Goal: Information Seeking & Learning: Learn about a topic

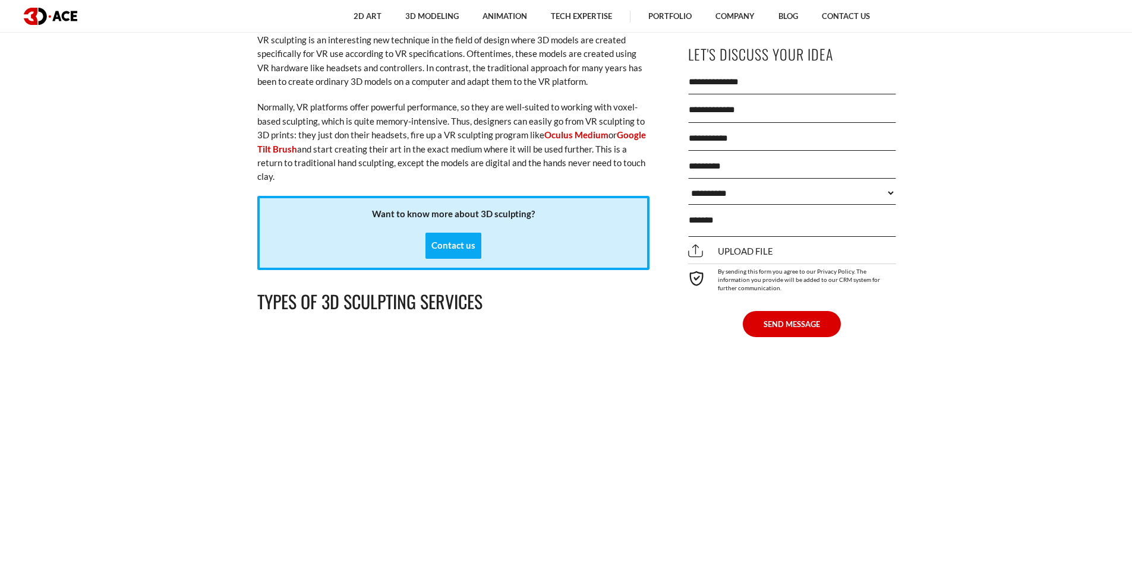
scroll to position [3280, 0]
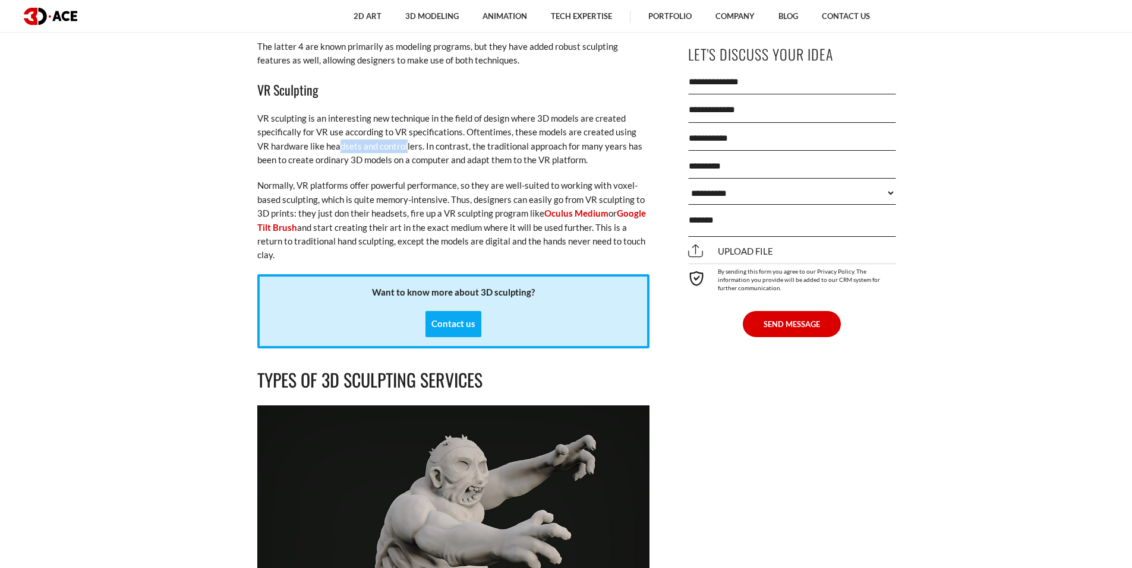
drag, startPoint x: 386, startPoint y: 130, endPoint x: 396, endPoint y: 129, distance: 10.1
click at [396, 129] on p "VR sculpting is an interesting new technique in the field of design where 3D mo…" at bounding box center [453, 140] width 392 height 56
click at [398, 129] on p "VR sculpting is an interesting new technique in the field of design where 3D mo…" at bounding box center [453, 140] width 392 height 56
click at [399, 129] on p "VR sculpting is an interesting new technique in the field of design where 3D mo…" at bounding box center [453, 140] width 392 height 56
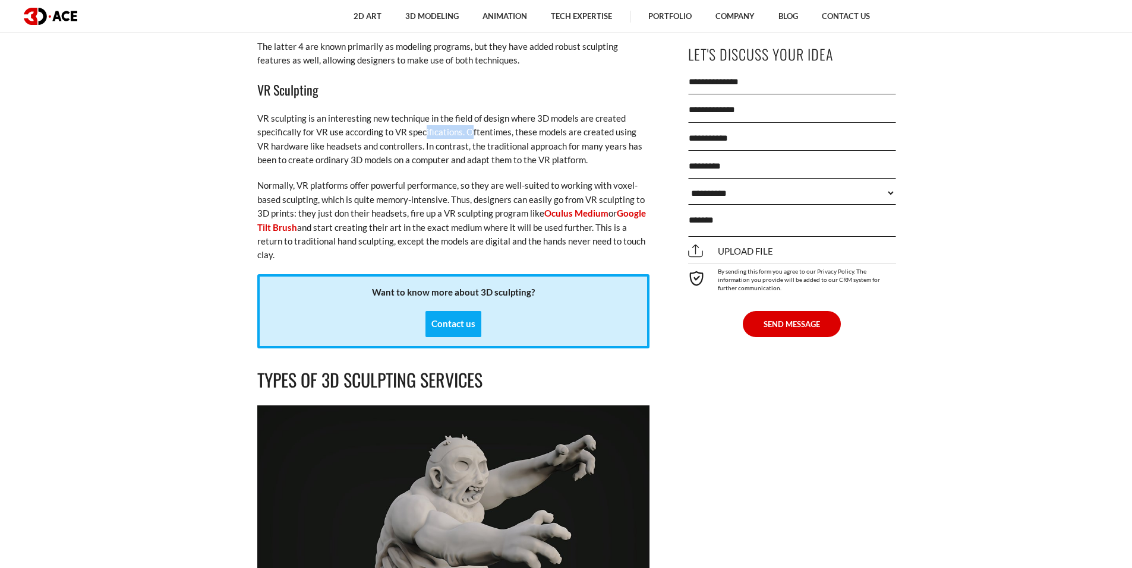
drag, startPoint x: 469, startPoint y: 123, endPoint x: 419, endPoint y: 123, distance: 49.3
click at [420, 123] on p "VR sculpting is an interesting new technique in the field of design where 3D mo…" at bounding box center [453, 140] width 392 height 56
click at [418, 122] on p "VR sculpting is an interesting new technique in the field of design where 3D mo…" at bounding box center [453, 140] width 392 height 56
click at [361, 120] on p "VR sculpting is an interesting new technique in the field of design where 3D mo…" at bounding box center [453, 140] width 392 height 56
drag, startPoint x: 339, startPoint y: 120, endPoint x: 362, endPoint y: 122, distance: 23.2
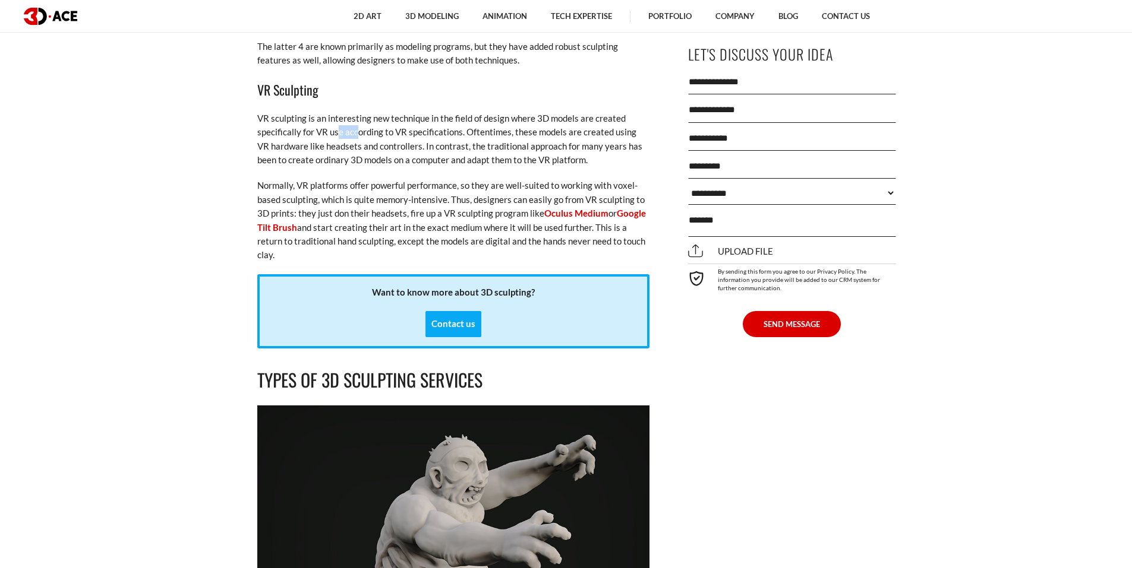
click at [362, 122] on p "VR sculpting is an interesting new technique in the field of design where 3D mo…" at bounding box center [453, 140] width 392 height 56
drag, startPoint x: 412, startPoint y: 128, endPoint x: 388, endPoint y: 129, distance: 24.4
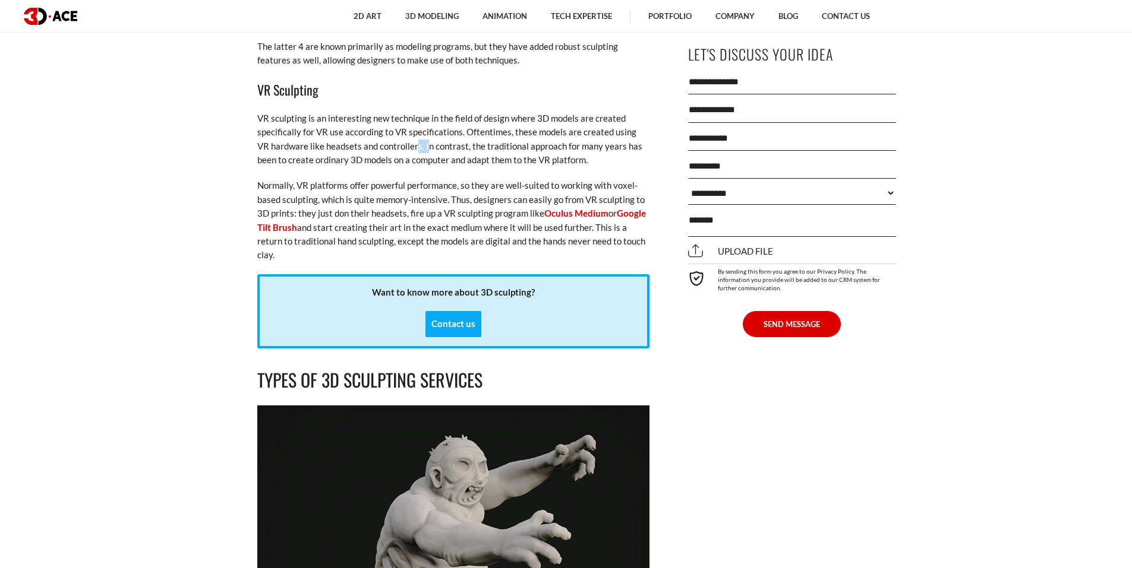
click at [390, 129] on p "VR sculpting is an interesting new technique in the field of design where 3D mo…" at bounding box center [453, 140] width 392 height 56
click at [386, 129] on p "VR sculpting is an interesting new technique in the field of design where 3D mo…" at bounding box center [453, 140] width 392 height 56
drag, startPoint x: 350, startPoint y: 143, endPoint x: 387, endPoint y: 146, distance: 36.9
click at [387, 146] on p "VR sculpting is an interesting new technique in the field of design where 3D mo…" at bounding box center [453, 140] width 392 height 56
click at [388, 146] on p "VR sculpting is an interesting new technique in the field of design where 3D mo…" at bounding box center [453, 140] width 392 height 56
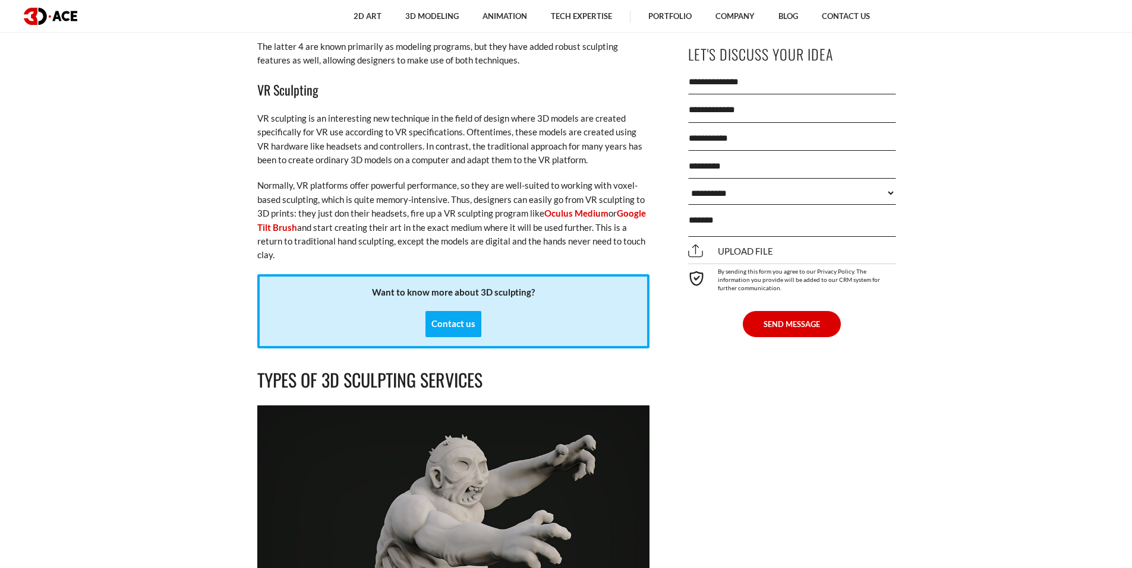
click at [388, 146] on p "VR sculpting is an interesting new technique in the field of design where 3D mo…" at bounding box center [453, 140] width 392 height 56
drag, startPoint x: 383, startPoint y: 146, endPoint x: 469, endPoint y: 147, distance: 86.1
click at [468, 147] on p "VR sculpting is an interesting new technique in the field of design where 3D mo…" at bounding box center [453, 140] width 392 height 56
click at [469, 147] on p "VR sculpting is an interesting new technique in the field of design where 3D mo…" at bounding box center [453, 140] width 392 height 56
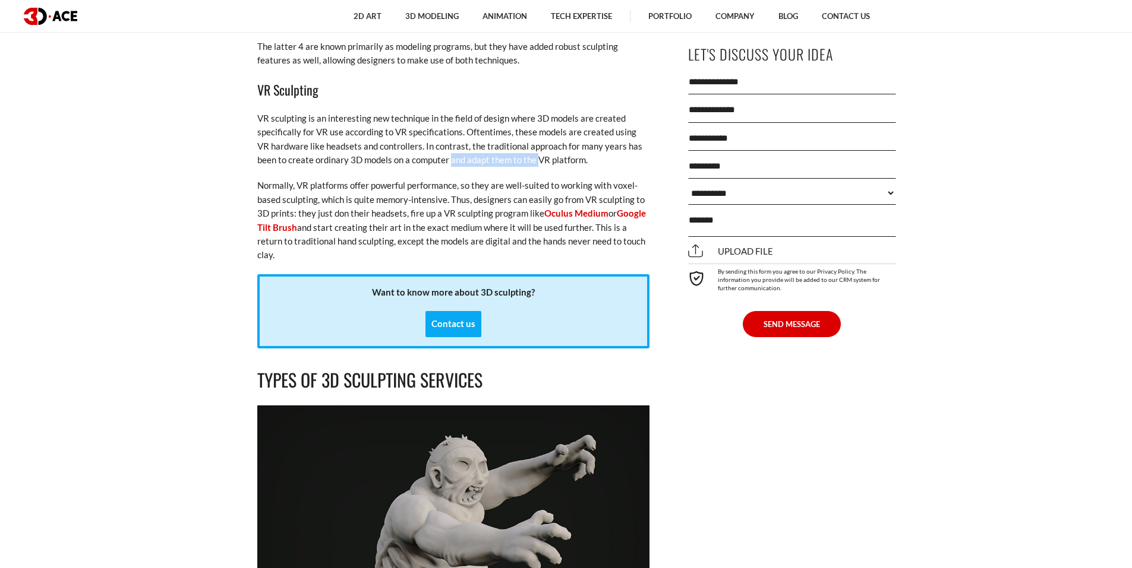
drag, startPoint x: 491, startPoint y: 151, endPoint x: 424, endPoint y: 149, distance: 67.7
click at [426, 149] on p "VR sculpting is an interesting new technique in the field of design where 3D mo…" at bounding box center [453, 140] width 392 height 56
click at [424, 149] on p "VR sculpting is an interesting new technique in the field of design where 3D mo…" at bounding box center [453, 140] width 392 height 56
click at [416, 179] on p "Normally, VR platforms offer powerful performance, so they are well-suited to w…" at bounding box center [453, 220] width 392 height 83
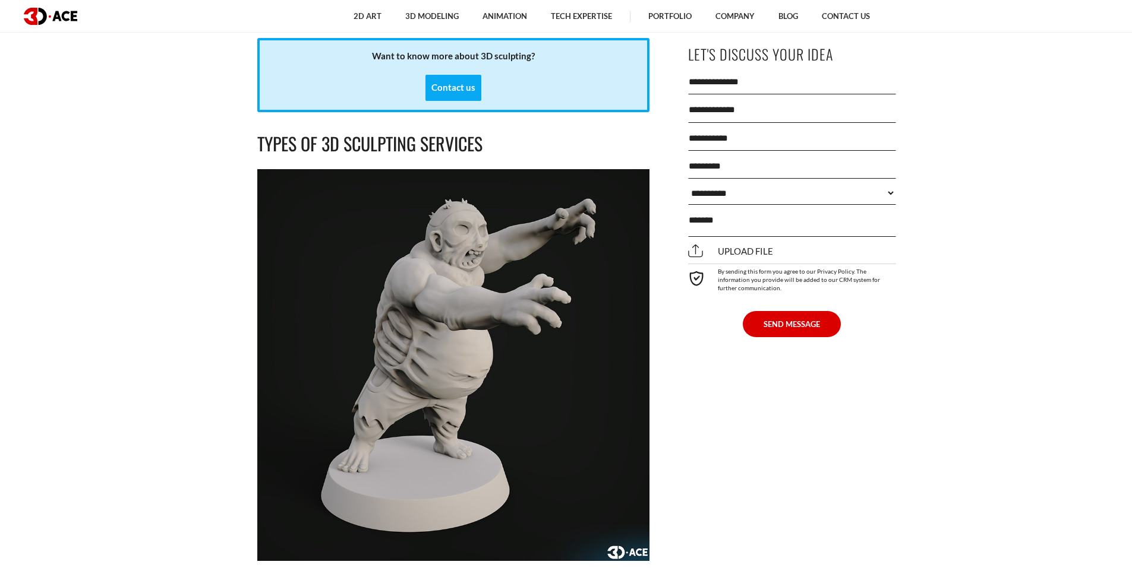
scroll to position [3552, 0]
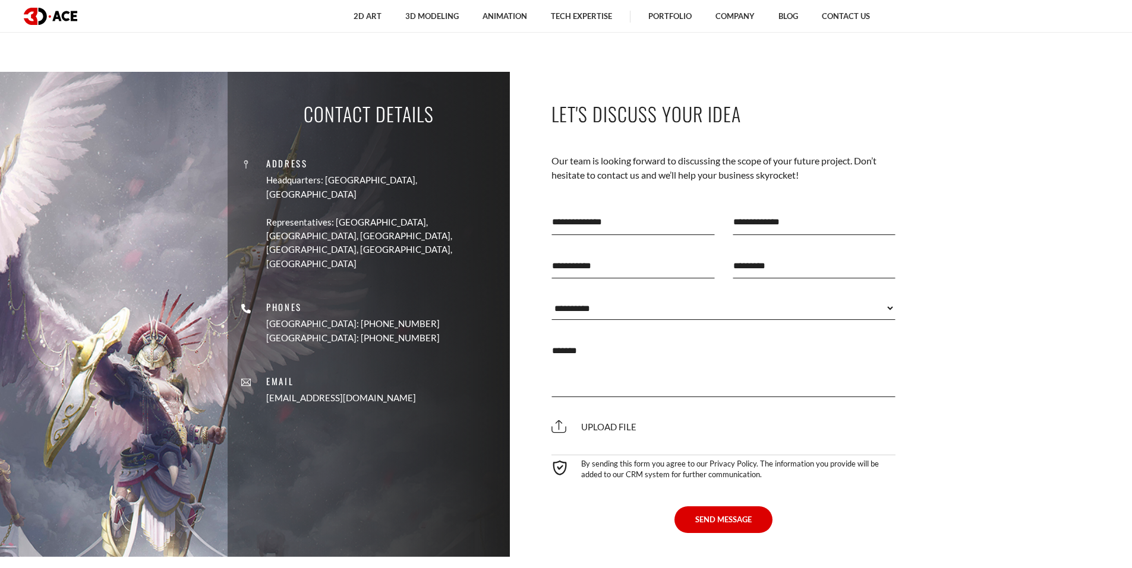
scroll to position [4841, 0]
